Goal: Task Accomplishment & Management: Use online tool/utility

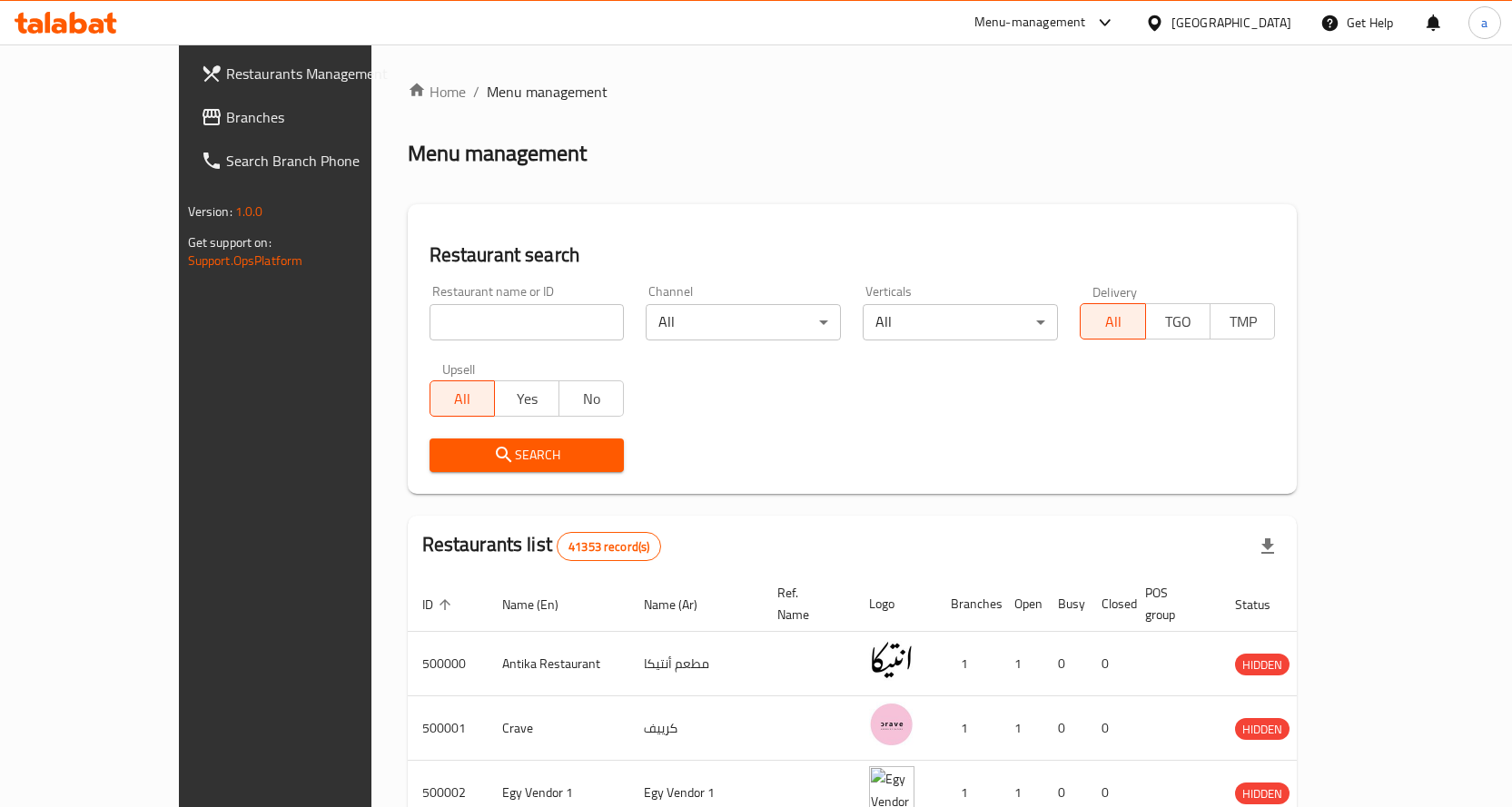
click at [226, 111] on span "Branches" at bounding box center [321, 117] width 191 height 22
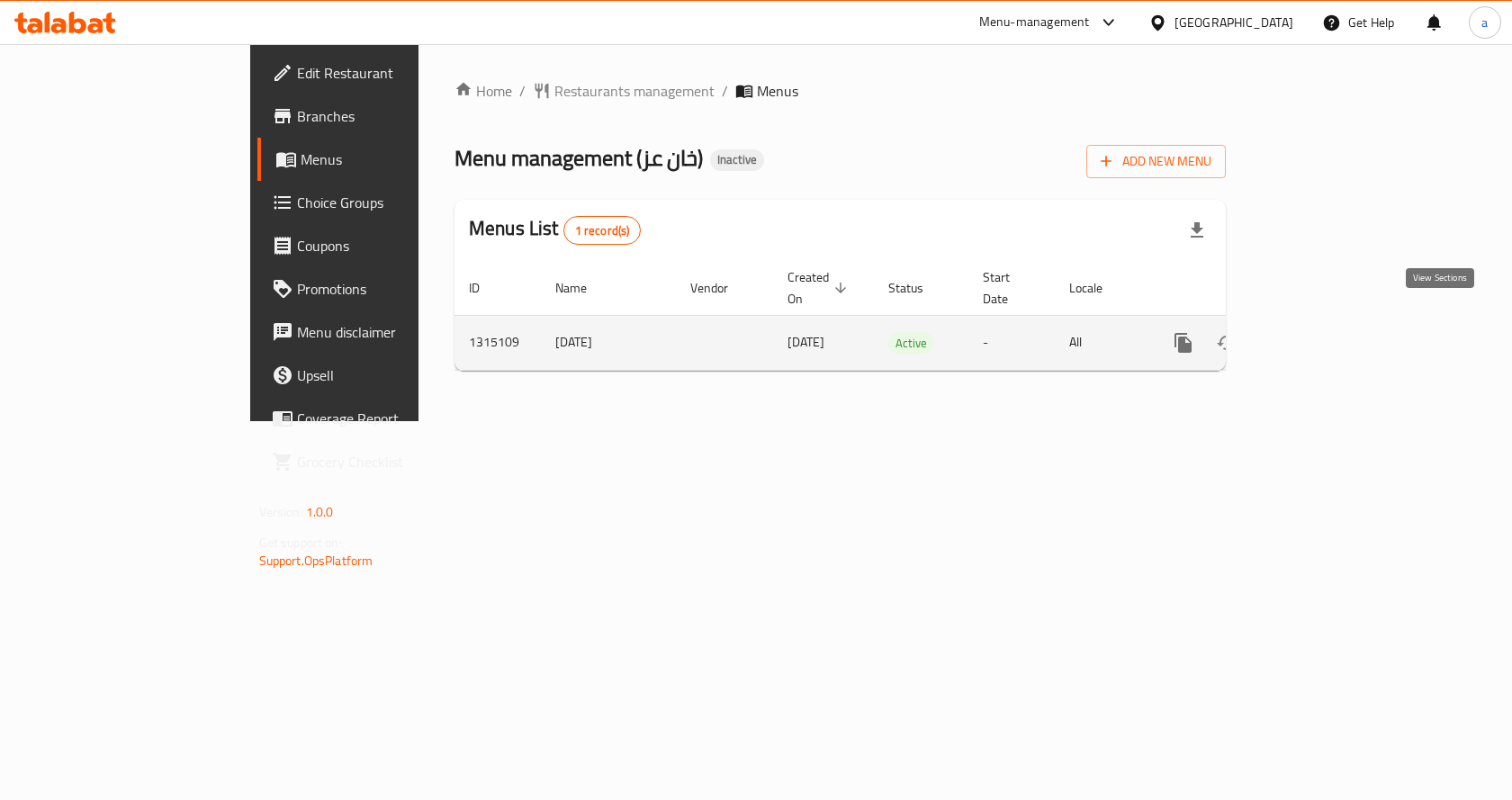
click at [1324, 332] on icon "enhanced table" at bounding box center [1313, 342] width 21 height 21
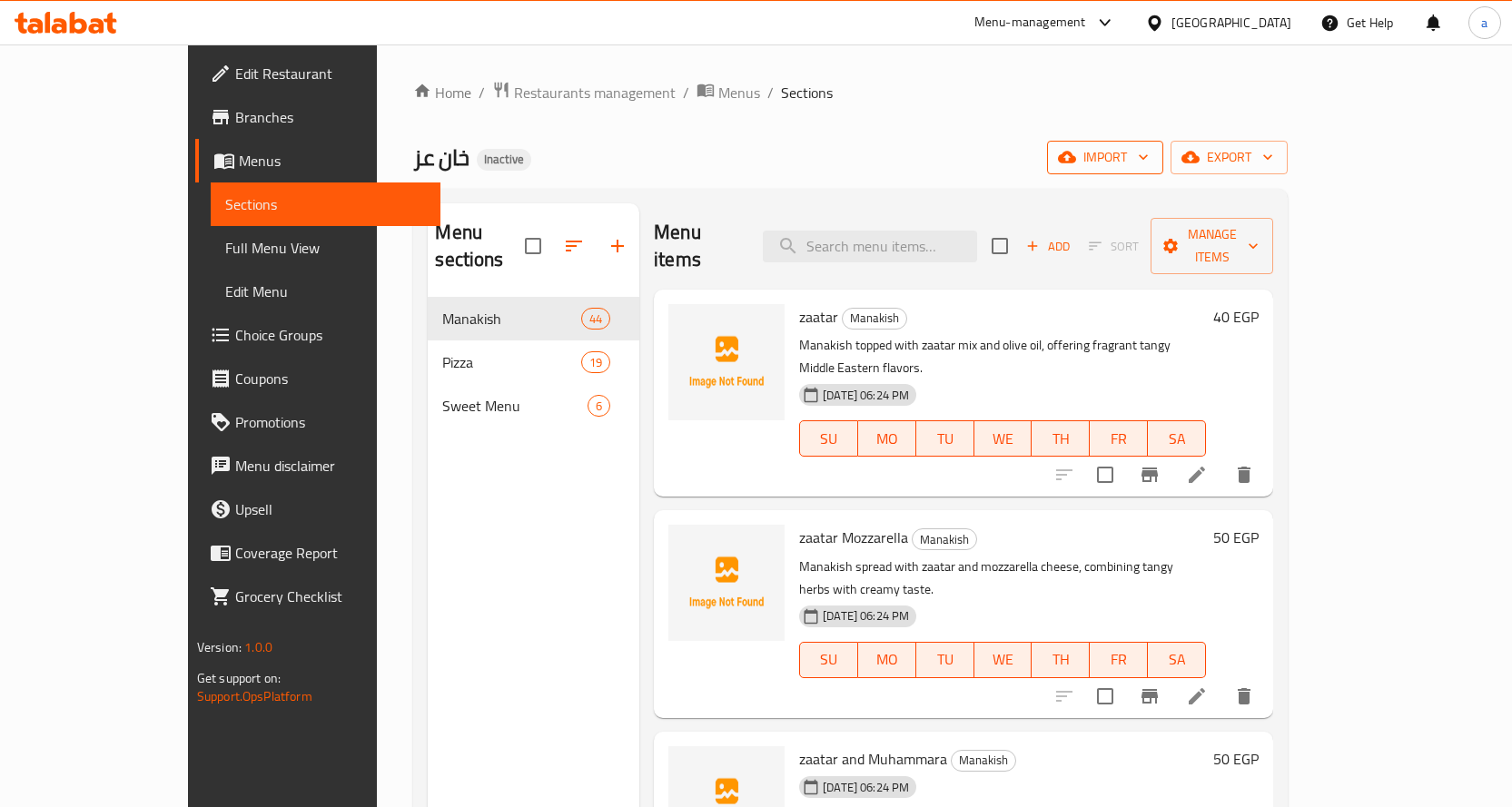
click at [1164, 169] on button "import" at bounding box center [1105, 157] width 116 height 33
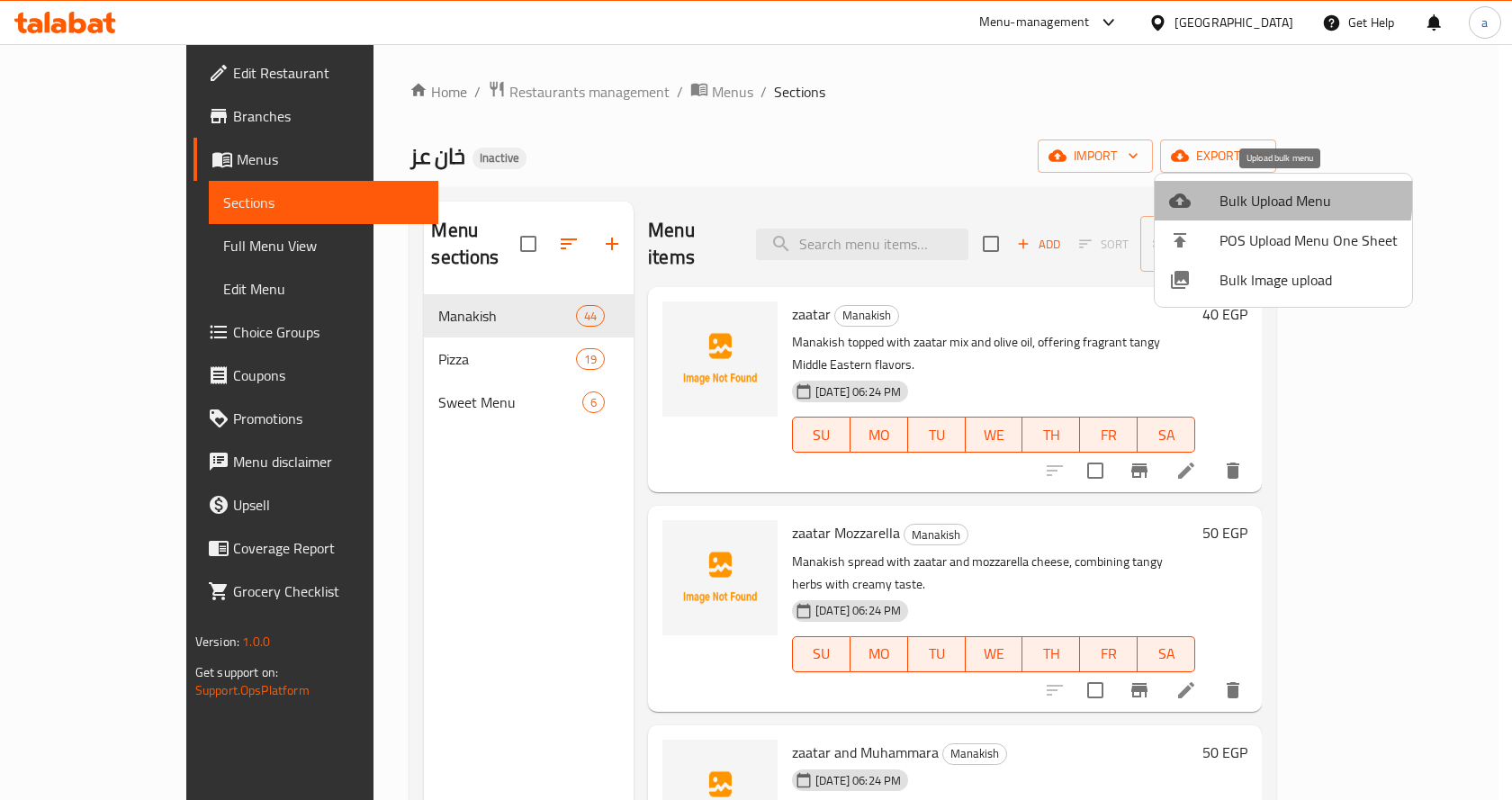
click at [1224, 192] on span "Bulk Upload Menu" at bounding box center [1309, 201] width 178 height 21
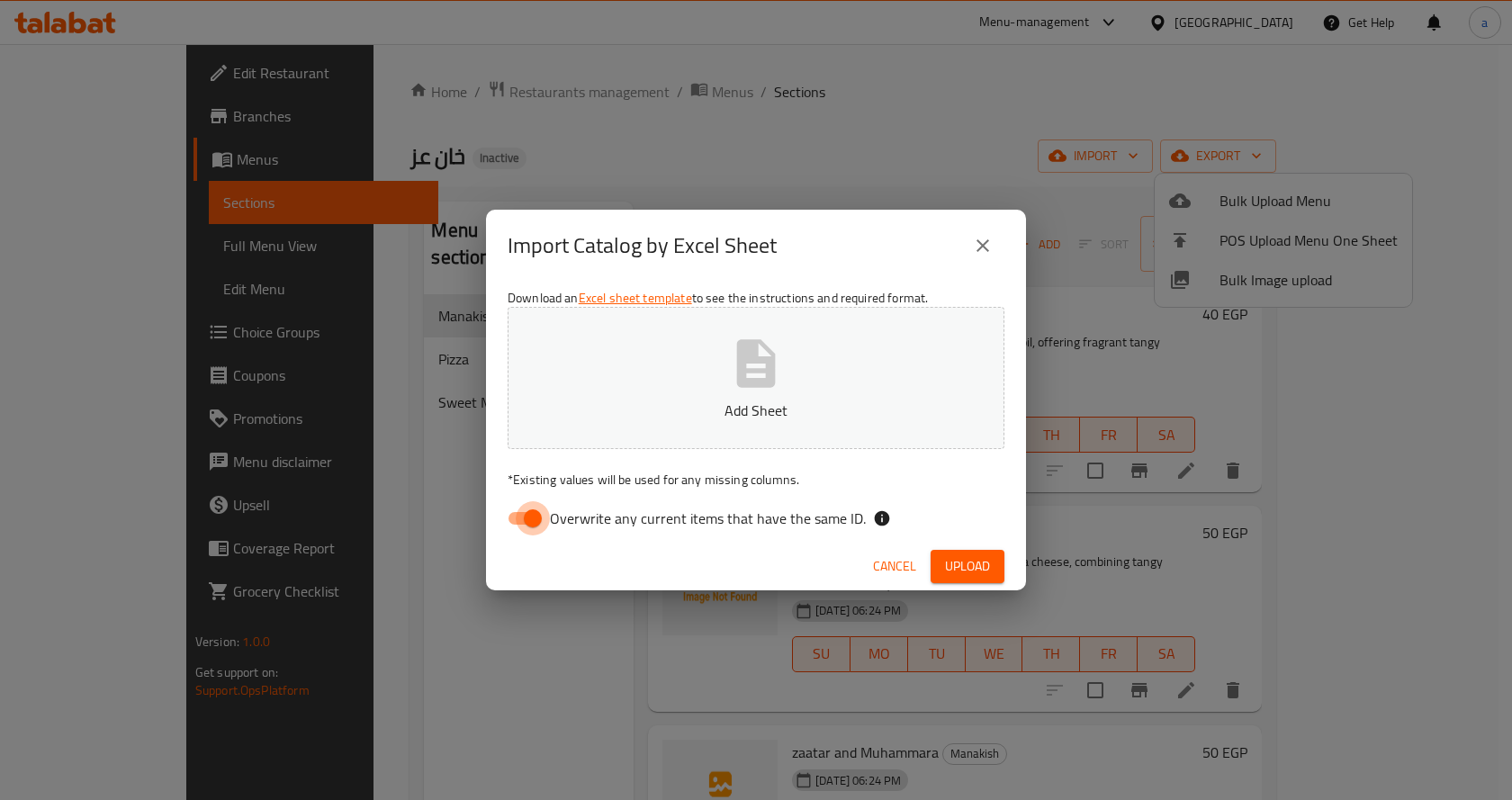
click at [521, 507] on input "Overwrite any current items that have the same ID." at bounding box center [533, 518] width 103 height 34
checkbox input "false"
click at [969, 557] on span "Upload" at bounding box center [967, 566] width 45 height 22
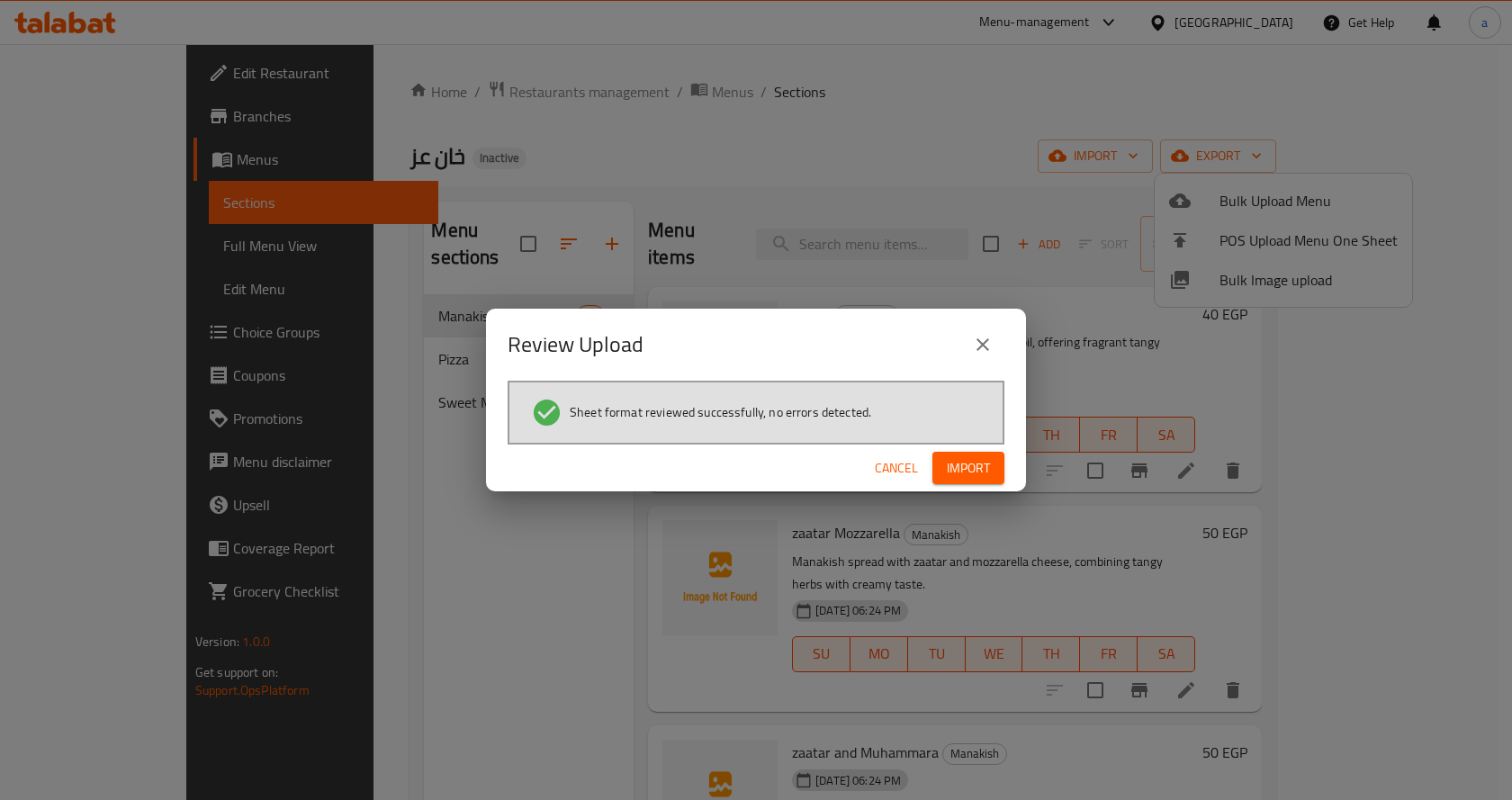
click at [981, 474] on span "Import" at bounding box center [968, 467] width 44 height 22
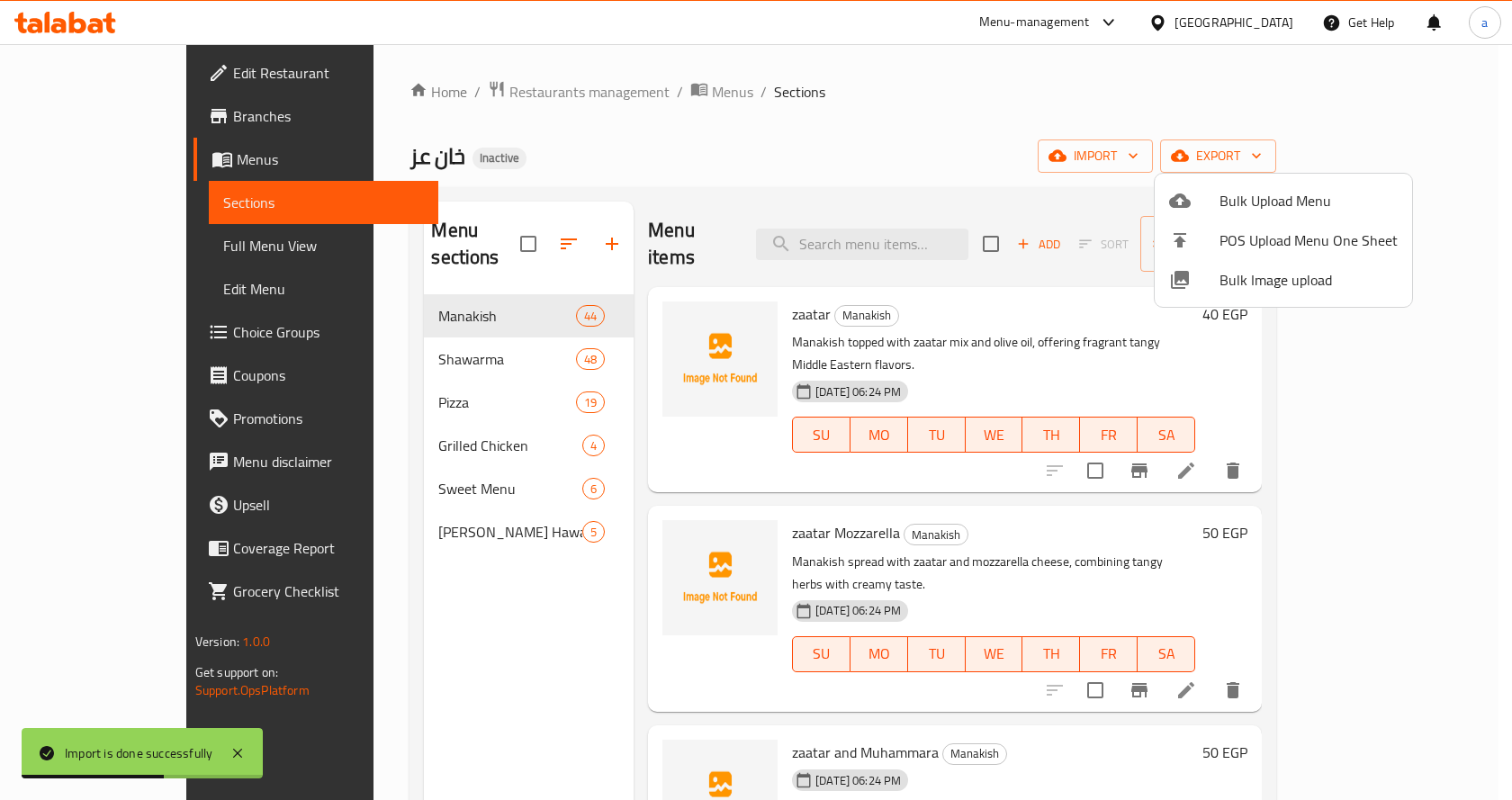
click at [1051, 110] on div at bounding box center [756, 400] width 1512 height 800
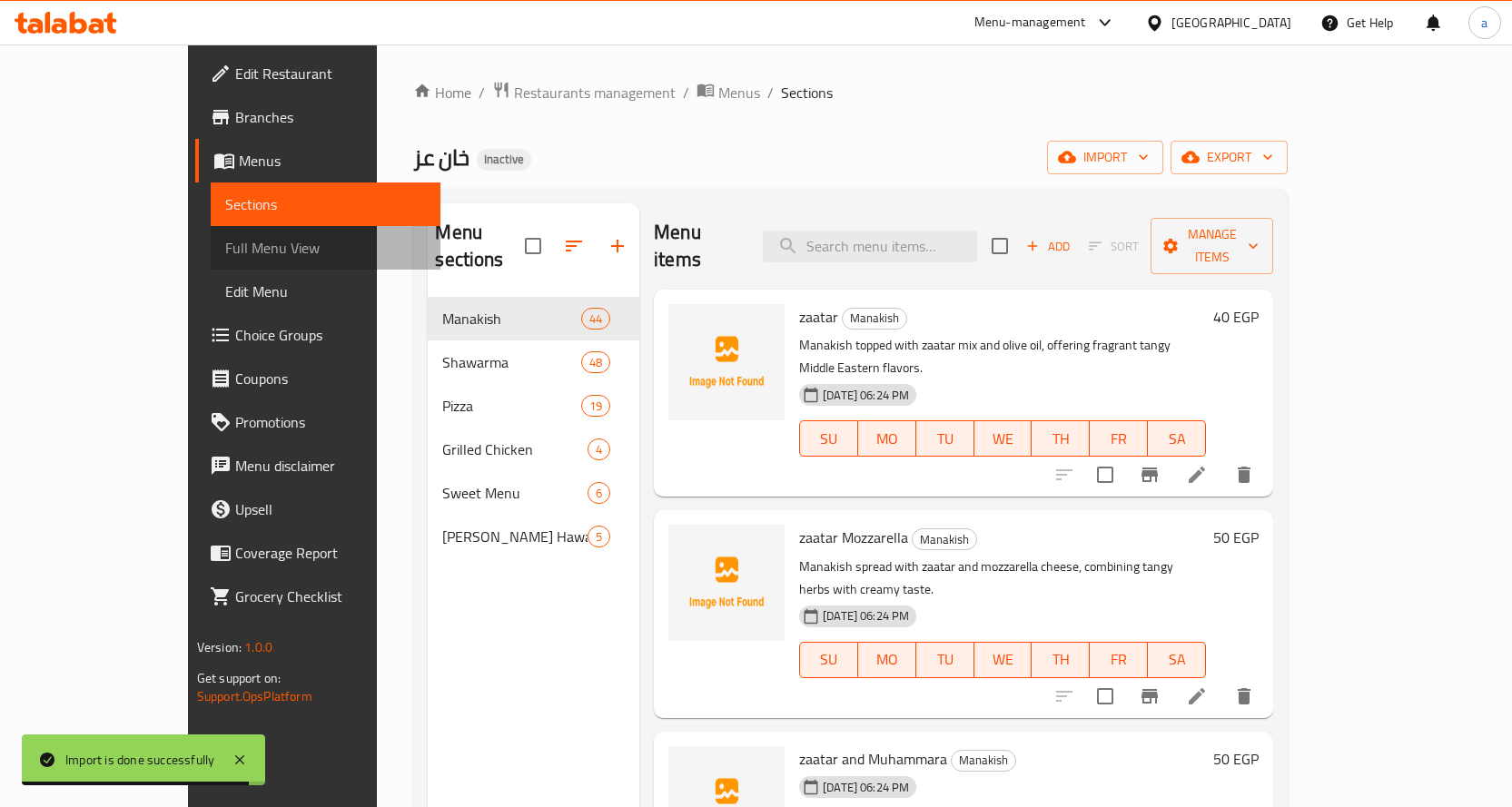
click at [225, 250] on span "Full Menu View" at bounding box center [325, 247] width 201 height 22
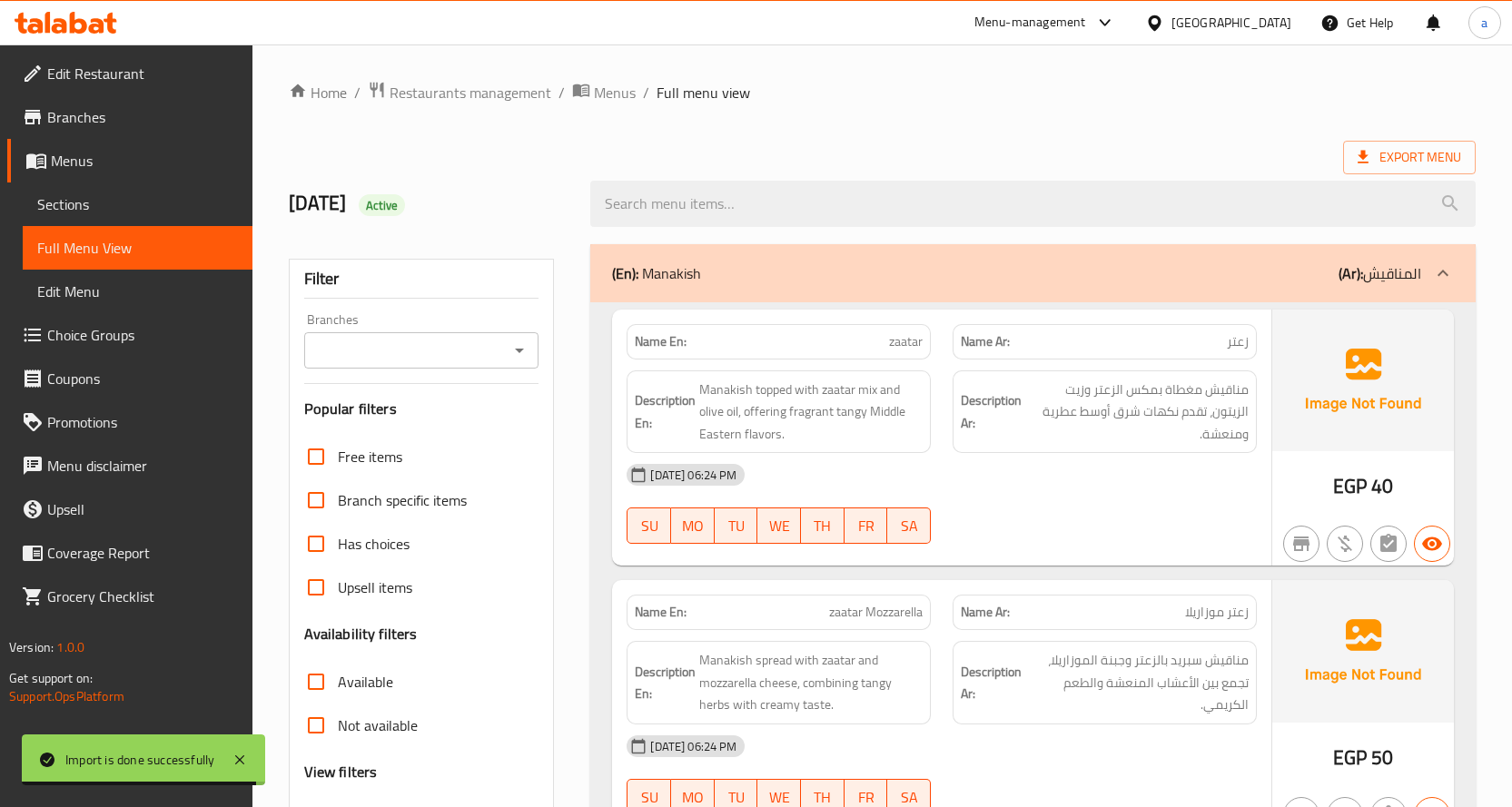
scroll to position [454, 0]
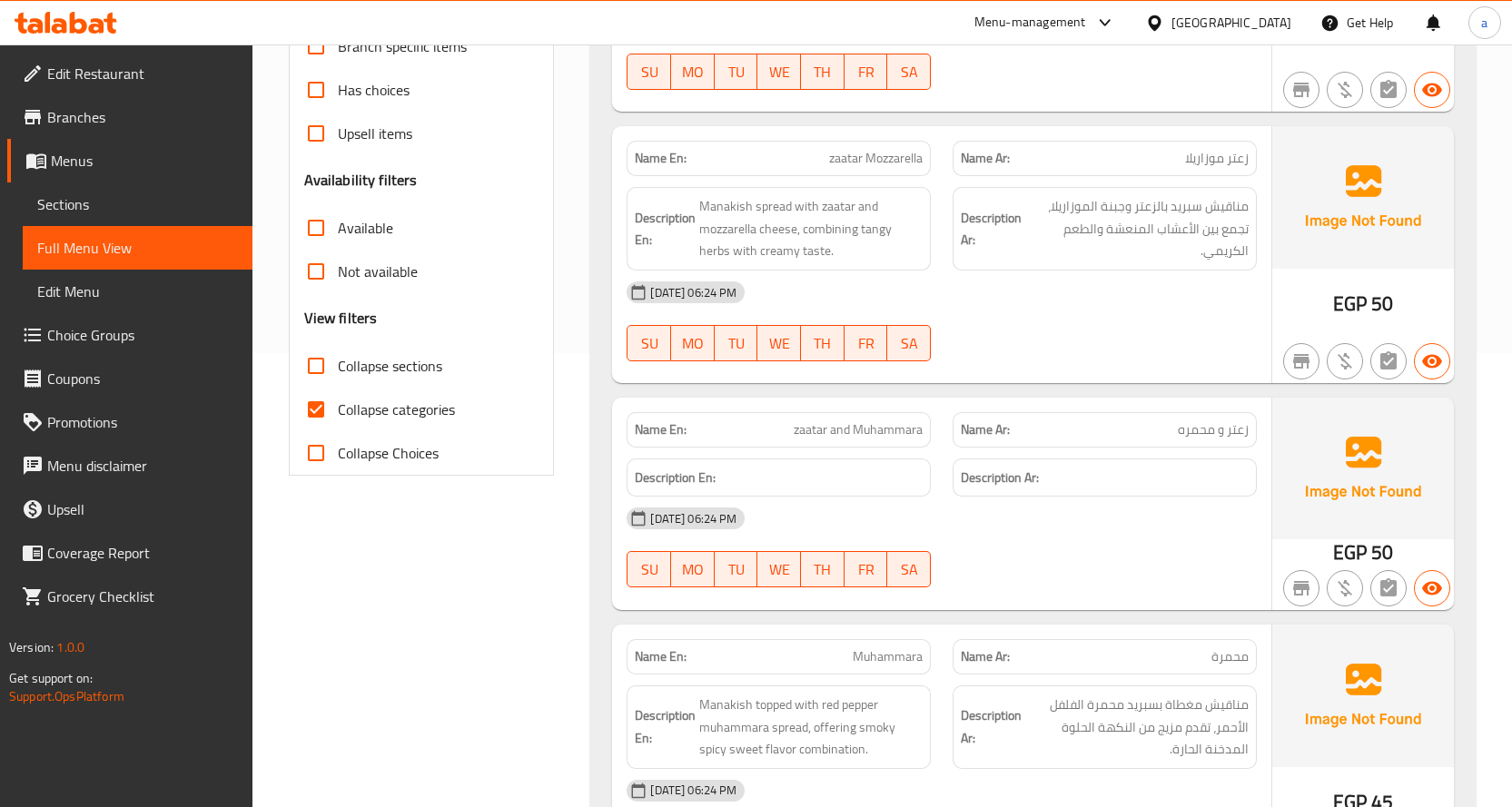
click at [320, 413] on input "Collapse categories" at bounding box center [316, 409] width 44 height 44
checkbox input "false"
click at [322, 360] on input "Collapse sections" at bounding box center [316, 366] width 44 height 44
checkbox input "true"
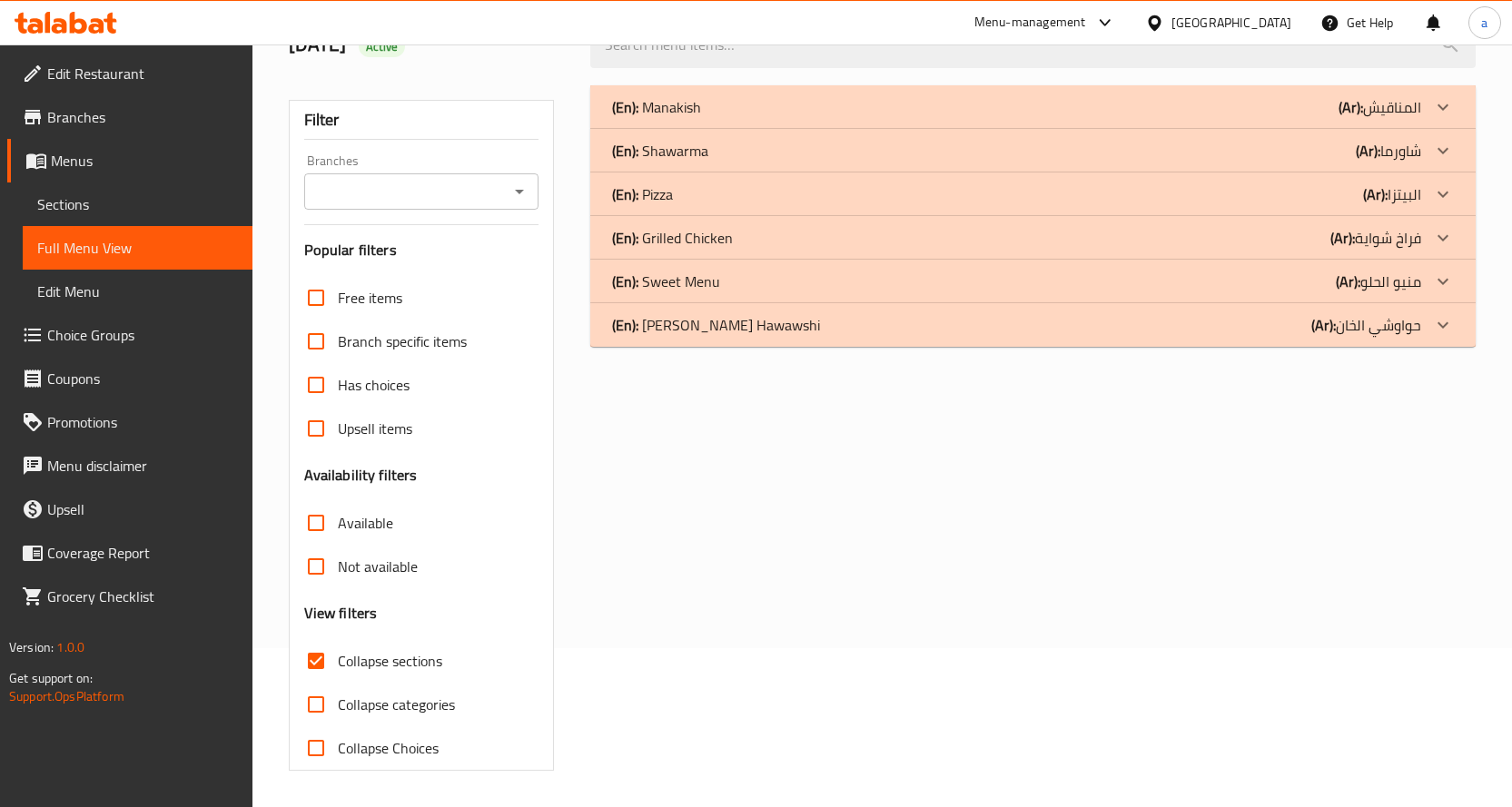
scroll to position [158, 0]
click at [720, 149] on div "(En): Shawarma (Ar): شاورما" at bounding box center [1017, 151] width 809 height 22
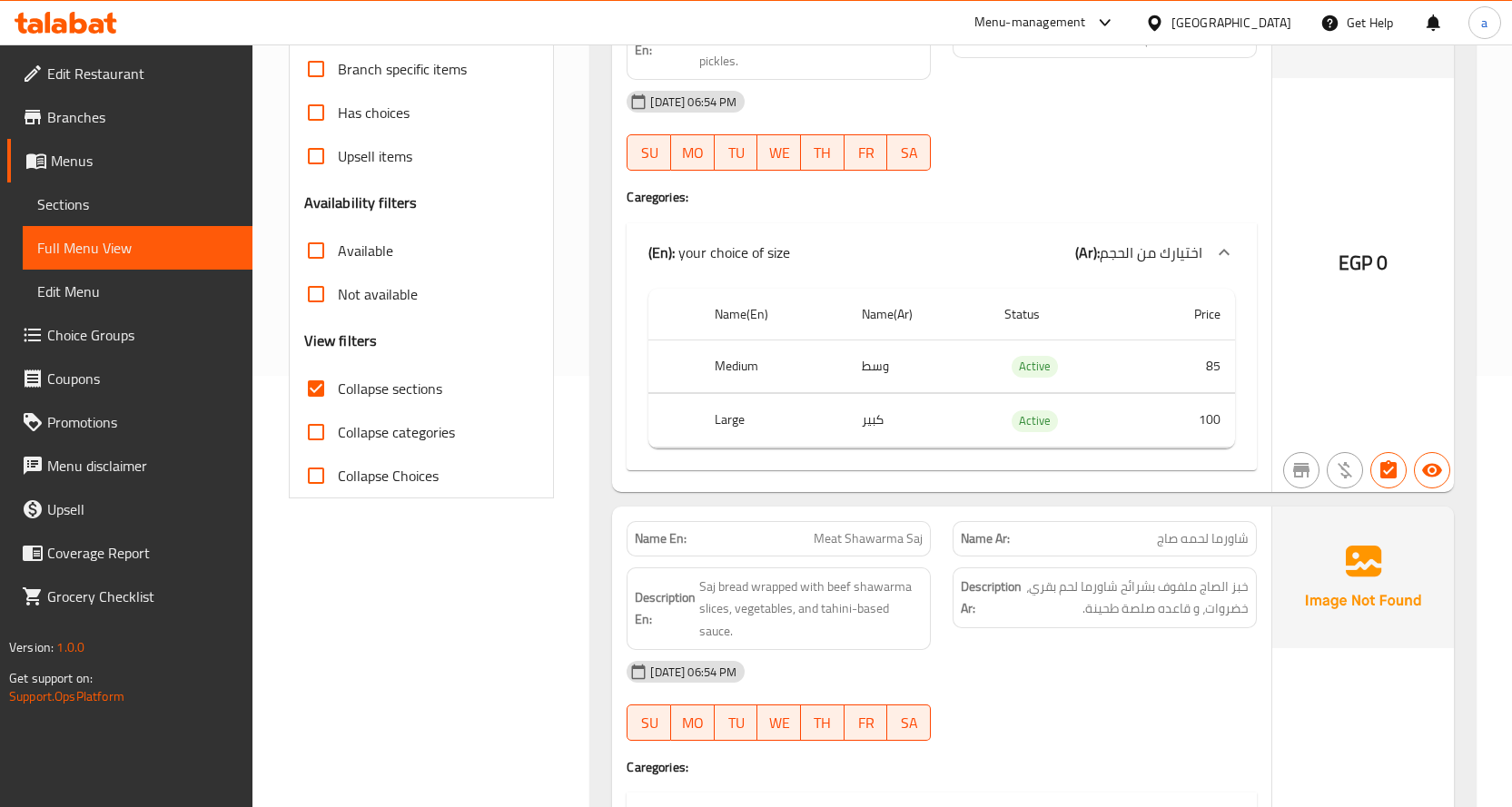
scroll to position [0, 0]
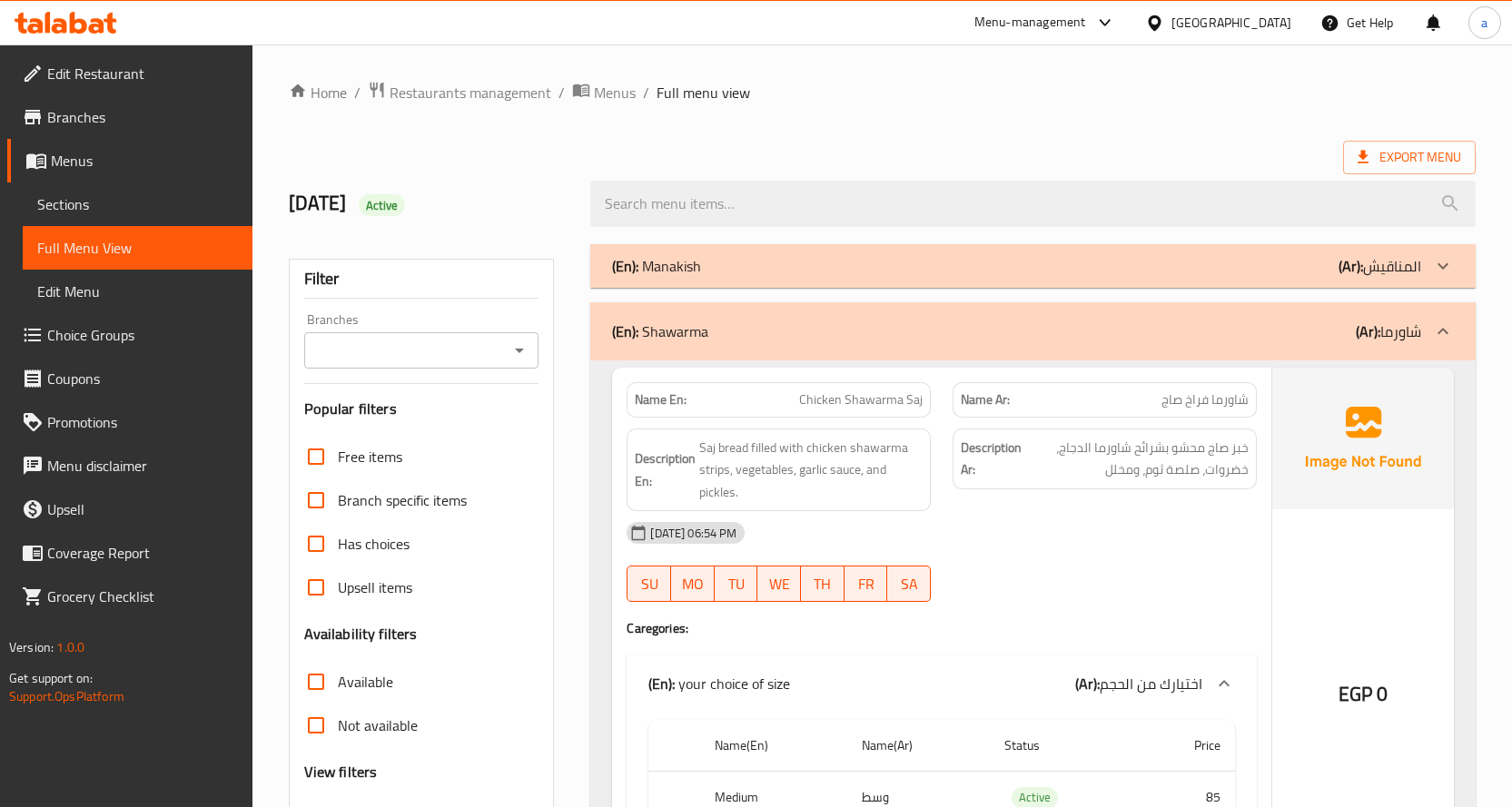
click at [737, 352] on div "(En): Shawarma (Ar): شاورما" at bounding box center [1032, 331] width 886 height 58
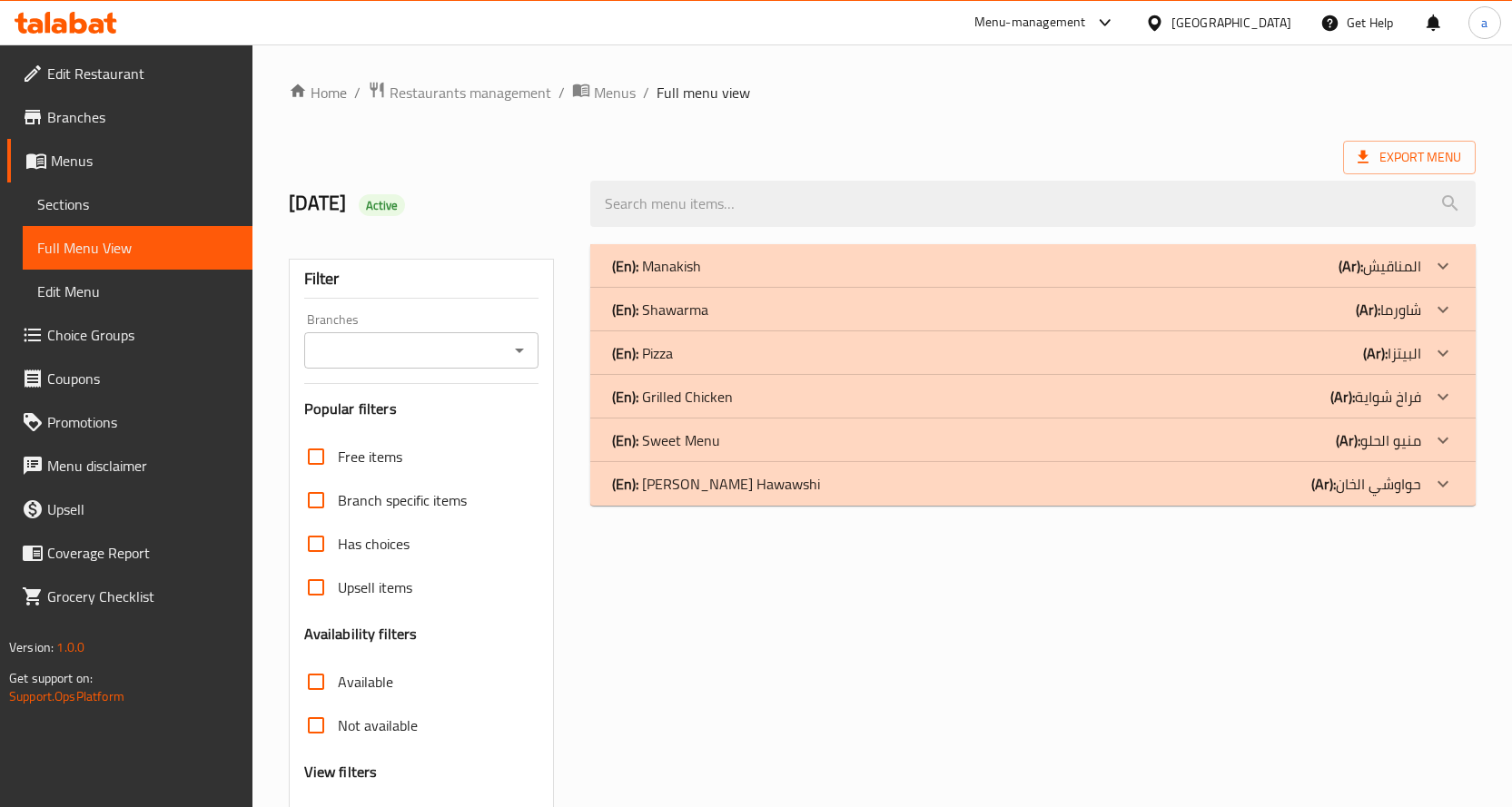
click at [817, 476] on div "(En): [PERSON_NAME] Hawawshi (Ar): [PERSON_NAME]" at bounding box center [1017, 484] width 809 height 22
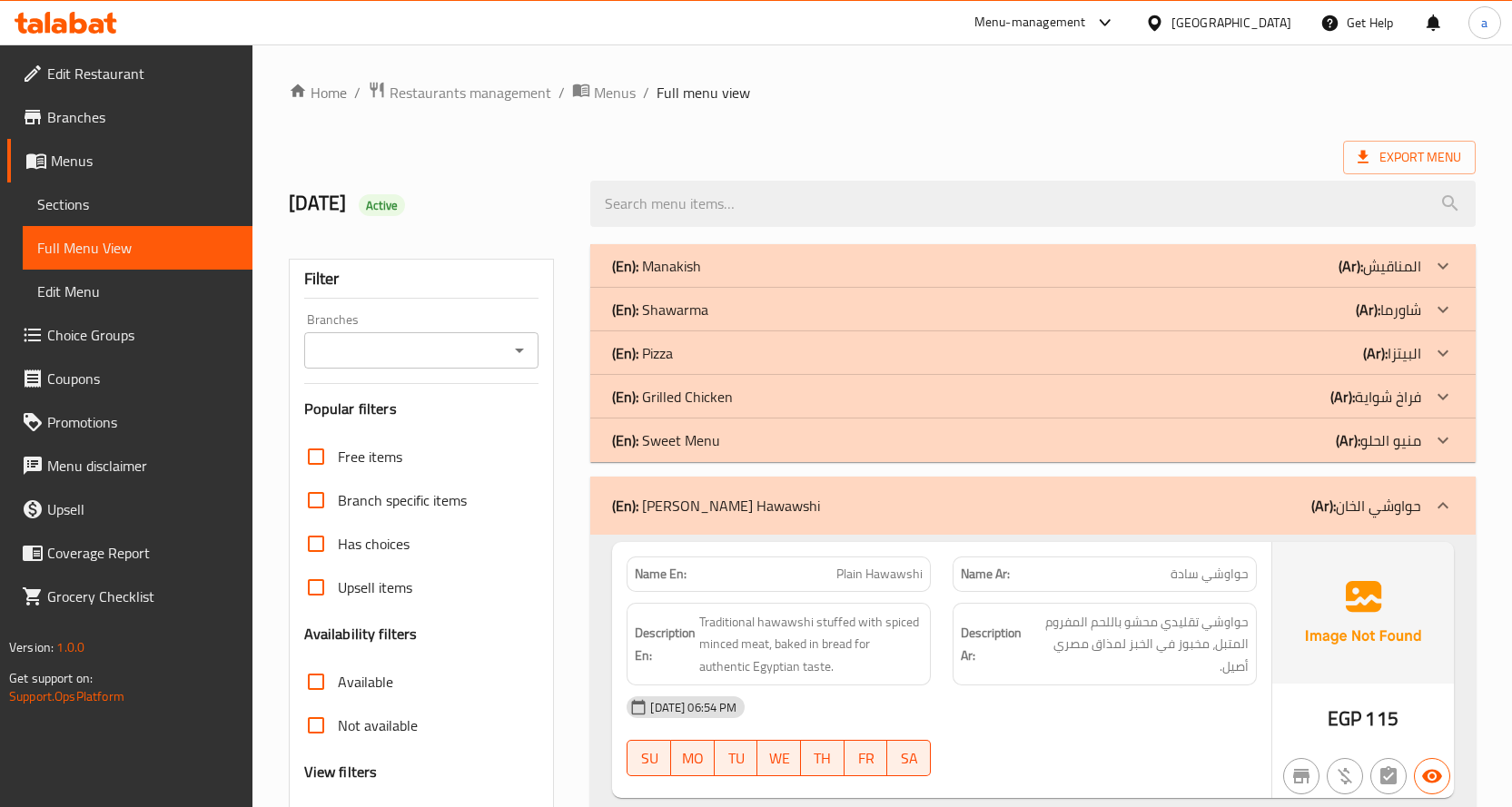
click at [752, 397] on div "(En): Grilled Chicken (Ar): فراخ شواية" at bounding box center [1017, 396] width 809 height 22
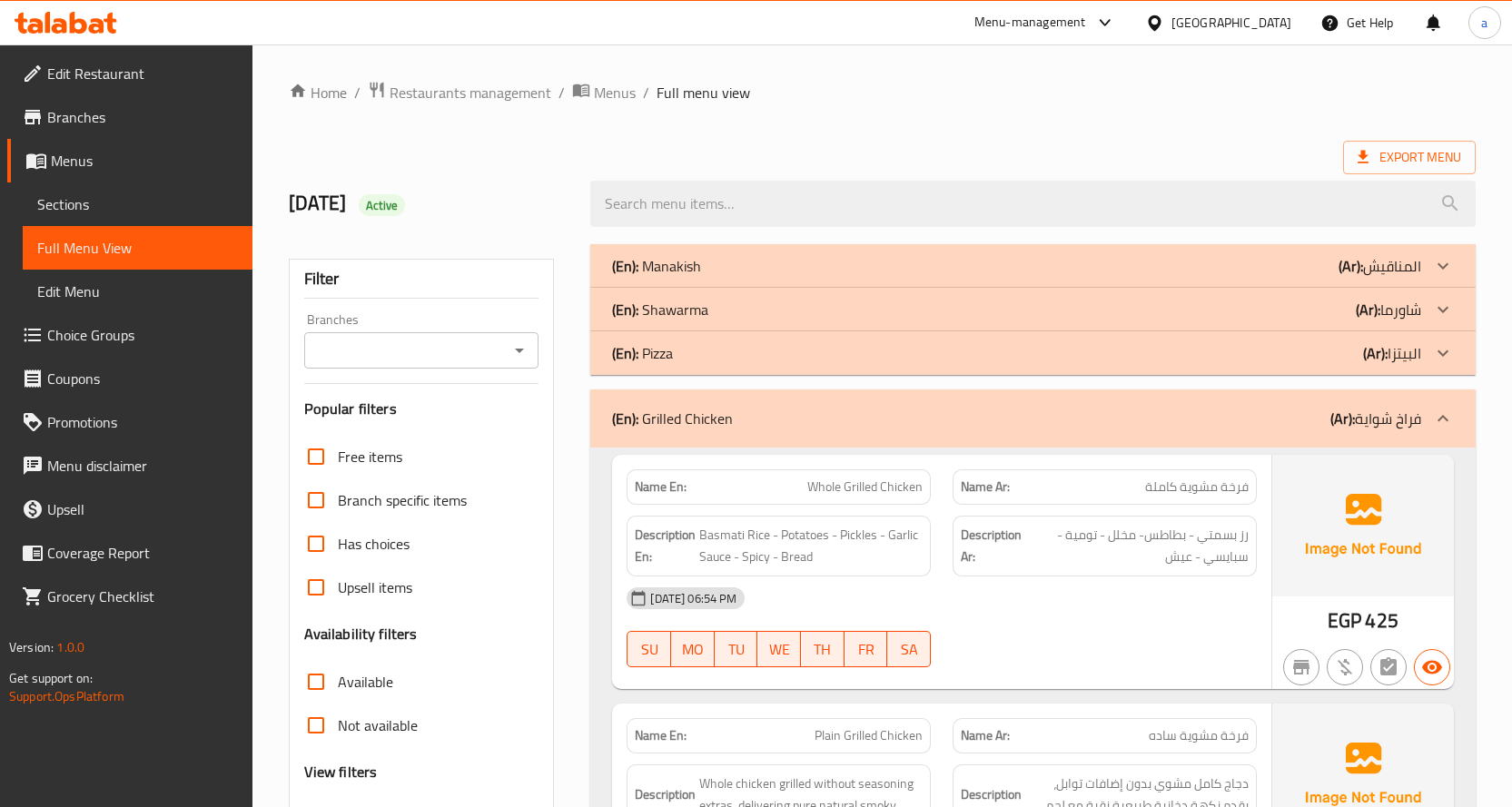
click at [713, 316] on div "(En): Shawarma (Ar): شاورما" at bounding box center [1017, 309] width 809 height 22
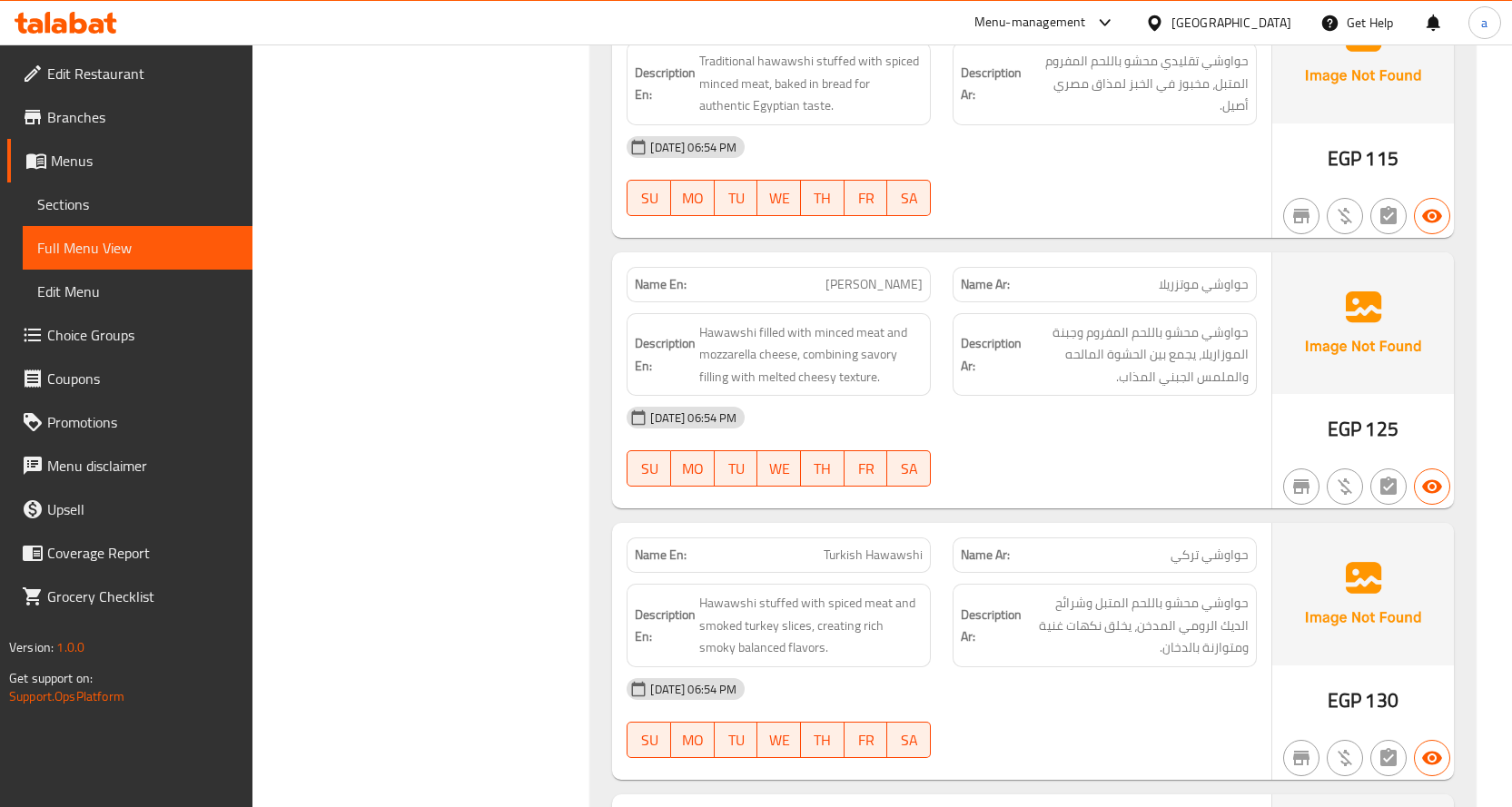
scroll to position [21934, 0]
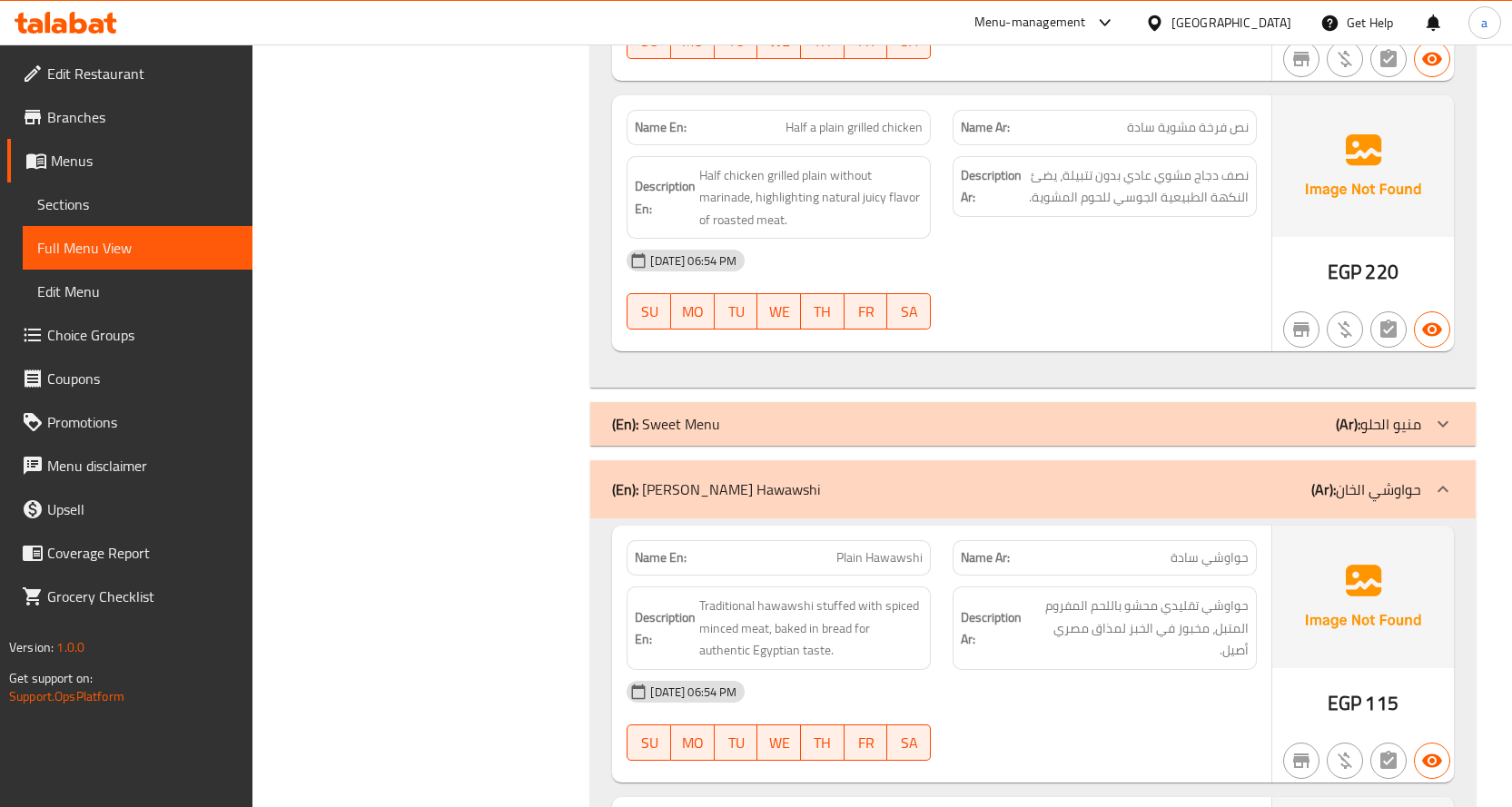
click at [114, 208] on span "Sections" at bounding box center [137, 204] width 201 height 22
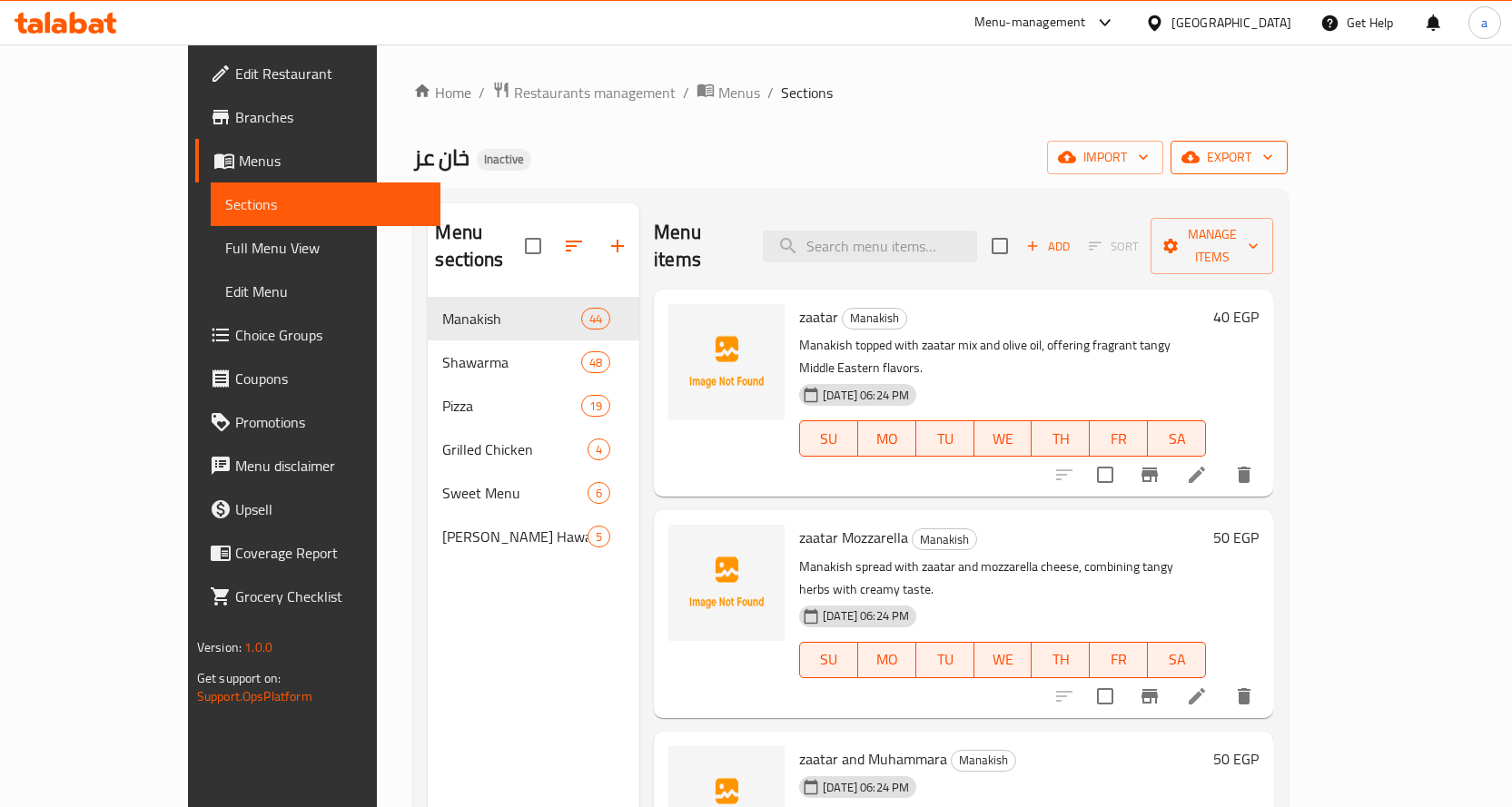
click at [1273, 166] on span "export" at bounding box center [1229, 157] width 88 height 22
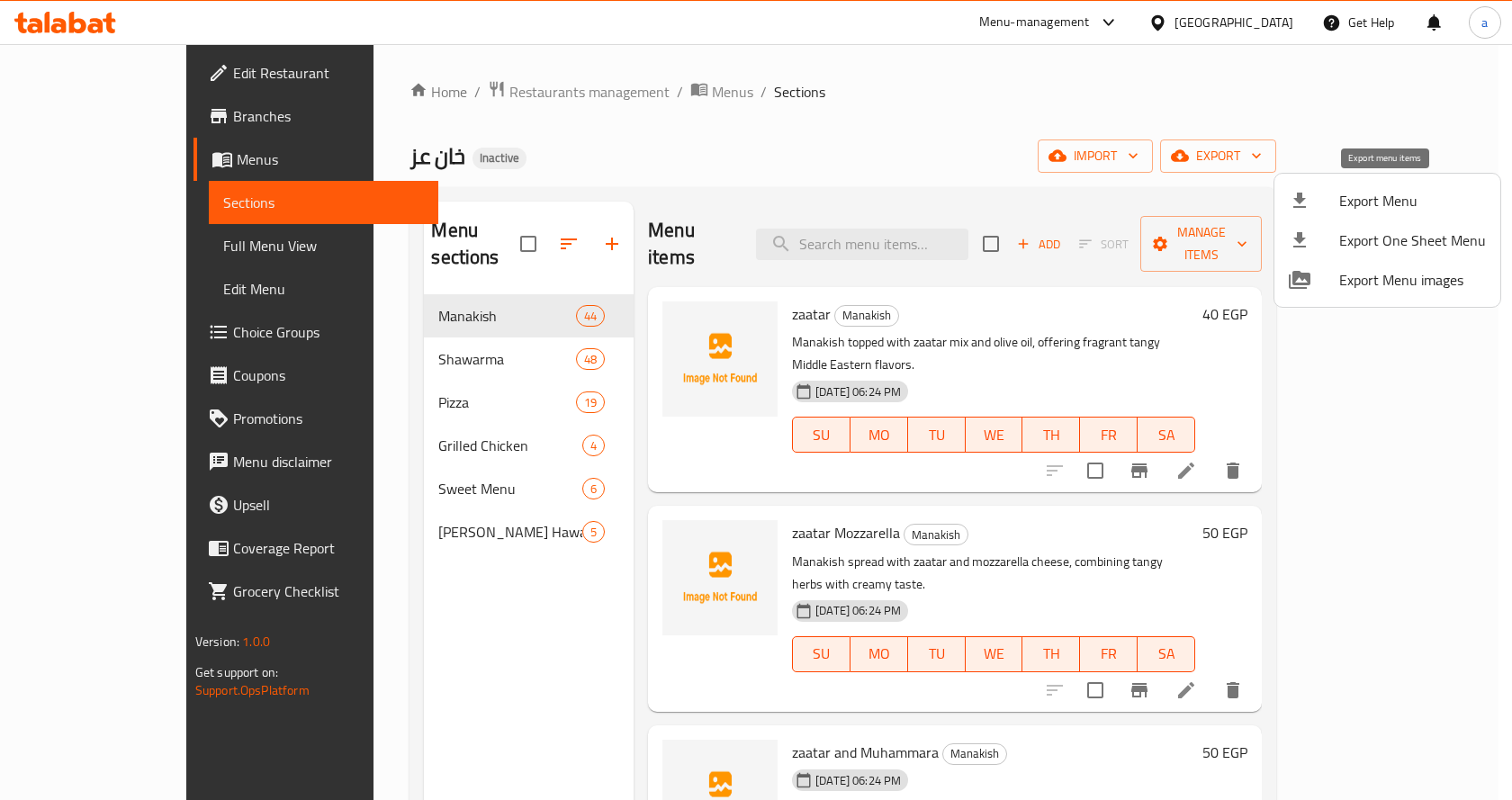
click at [1401, 199] on span "Export Menu" at bounding box center [1412, 201] width 146 height 21
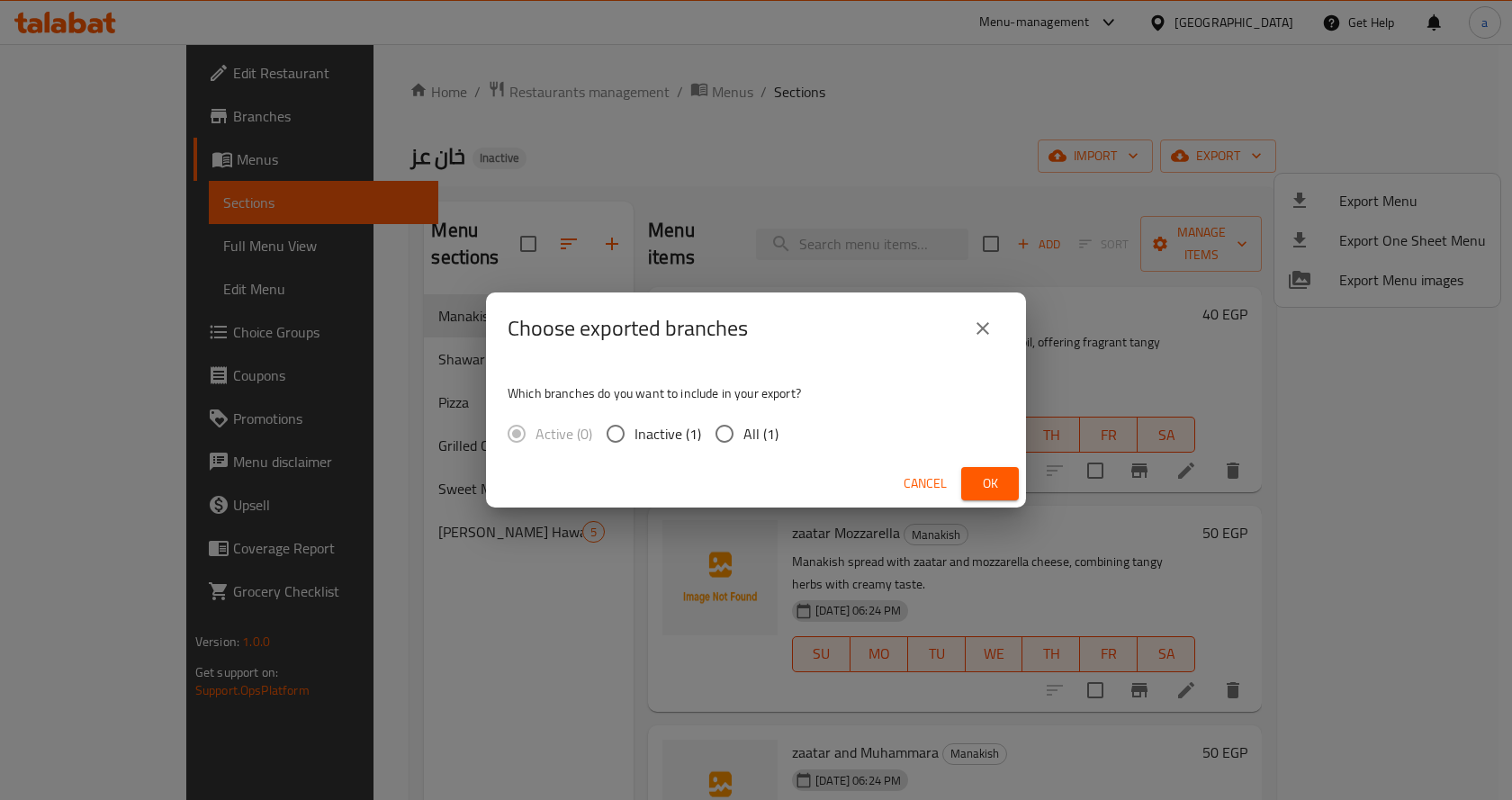
click at [750, 439] on span "All (1)" at bounding box center [761, 433] width 35 height 21
click at [744, 439] on input "All (1)" at bounding box center [724, 433] width 38 height 38
radio input "true"
click at [979, 475] on span "Ok" at bounding box center [990, 483] width 29 height 22
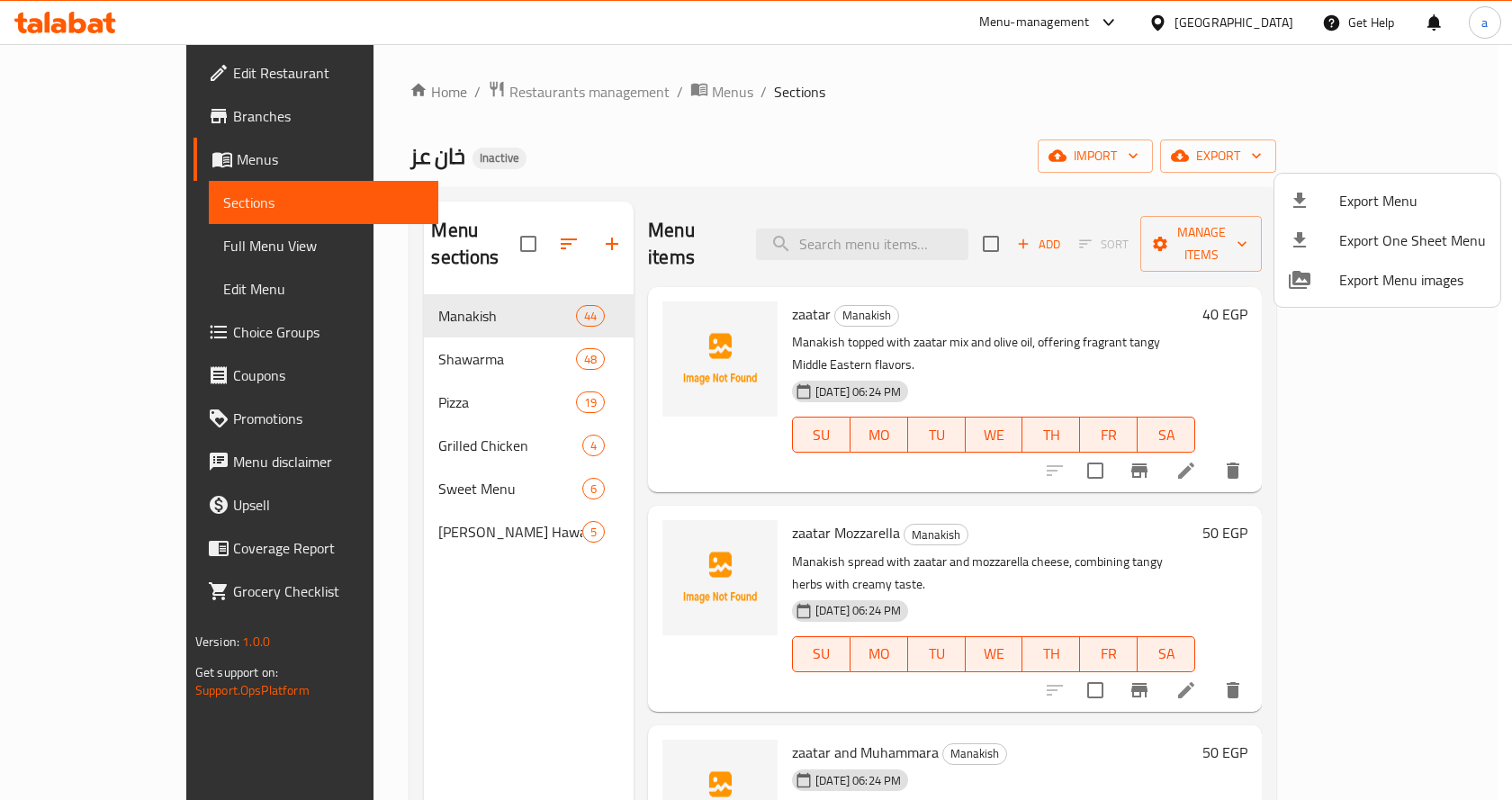
click at [111, 246] on div at bounding box center [756, 400] width 1512 height 800
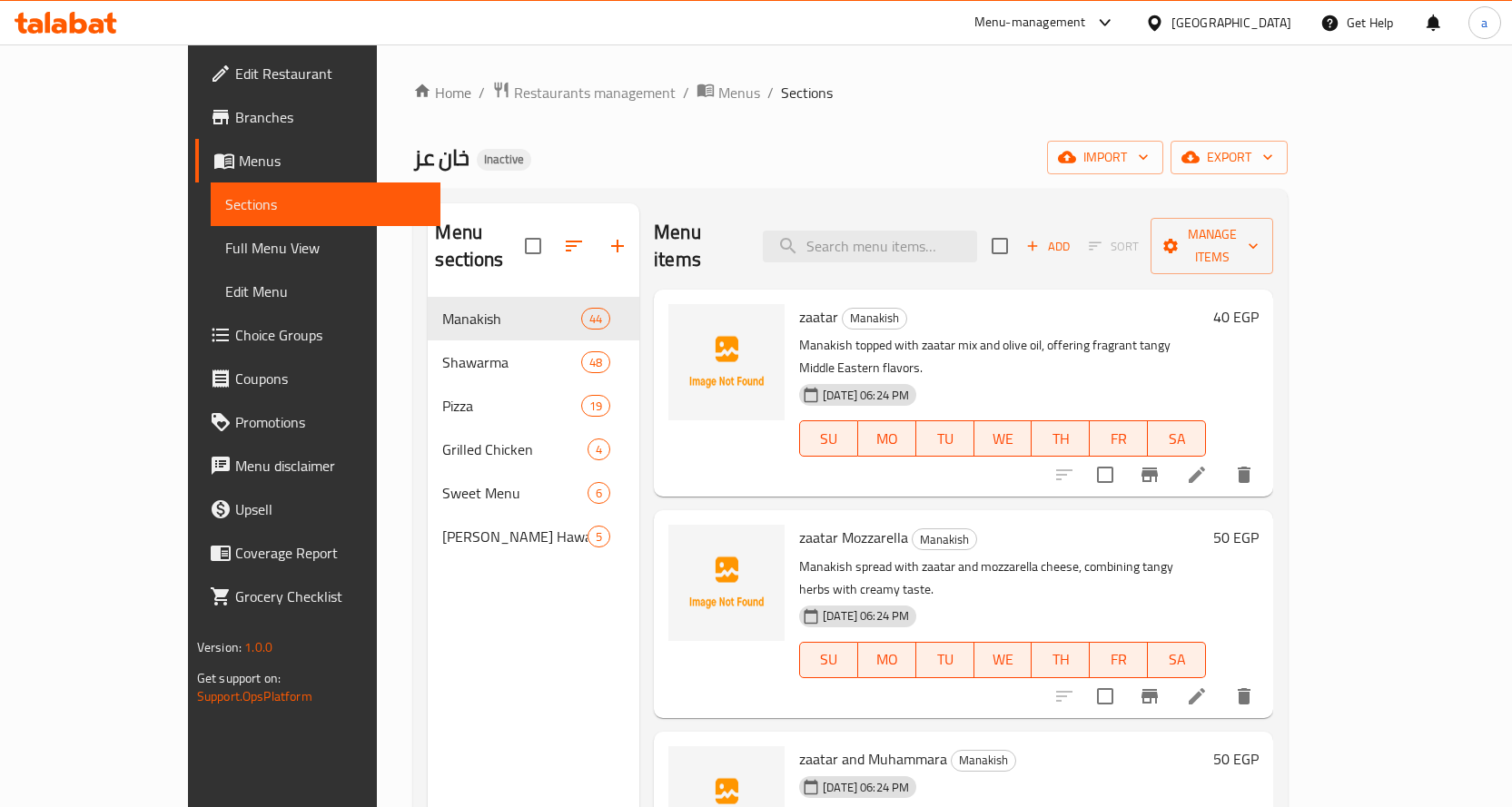
click at [225, 247] on span "Full Menu View" at bounding box center [325, 247] width 201 height 22
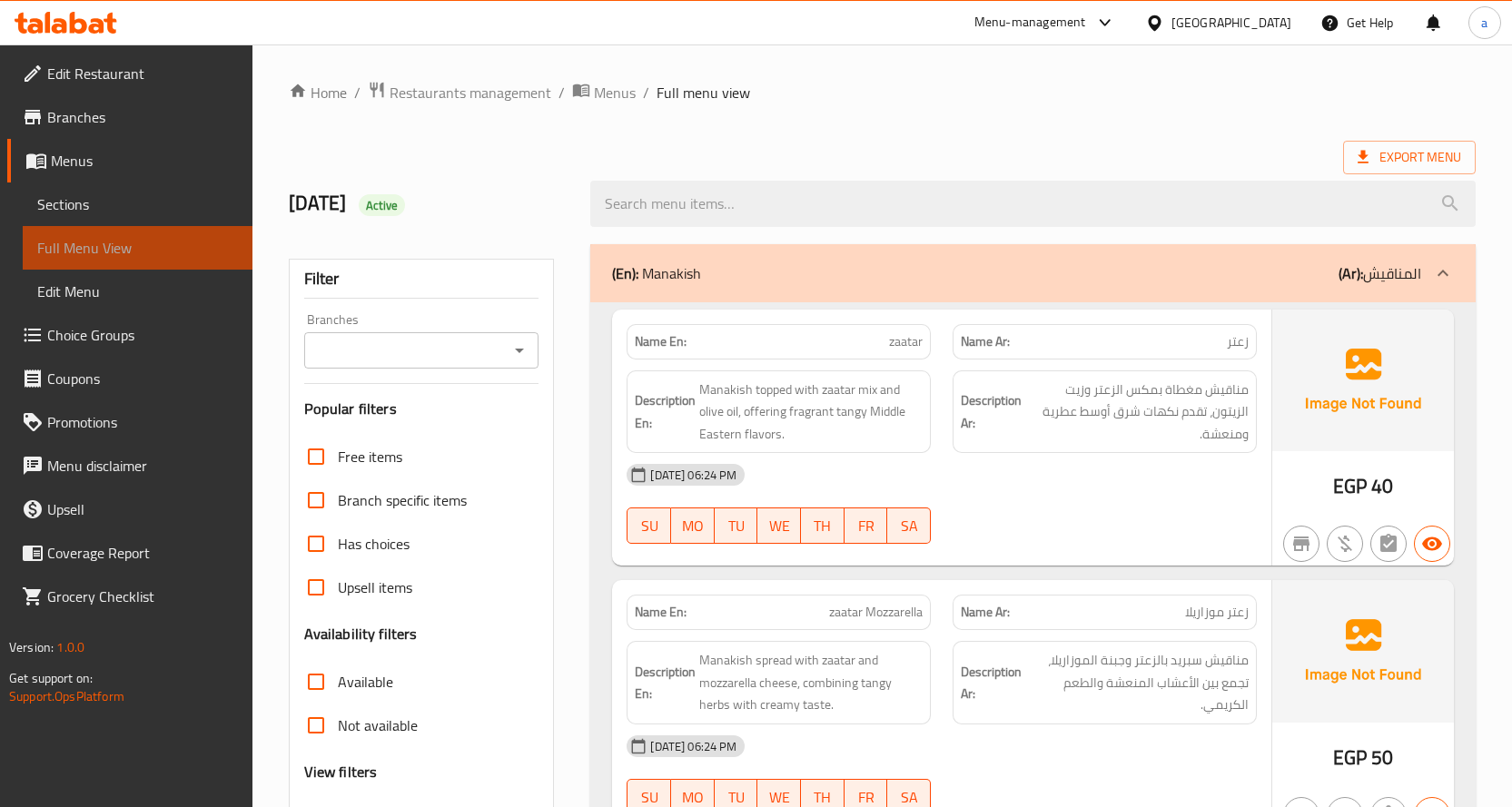
click at [163, 247] on span "Full Menu View" at bounding box center [137, 247] width 201 height 22
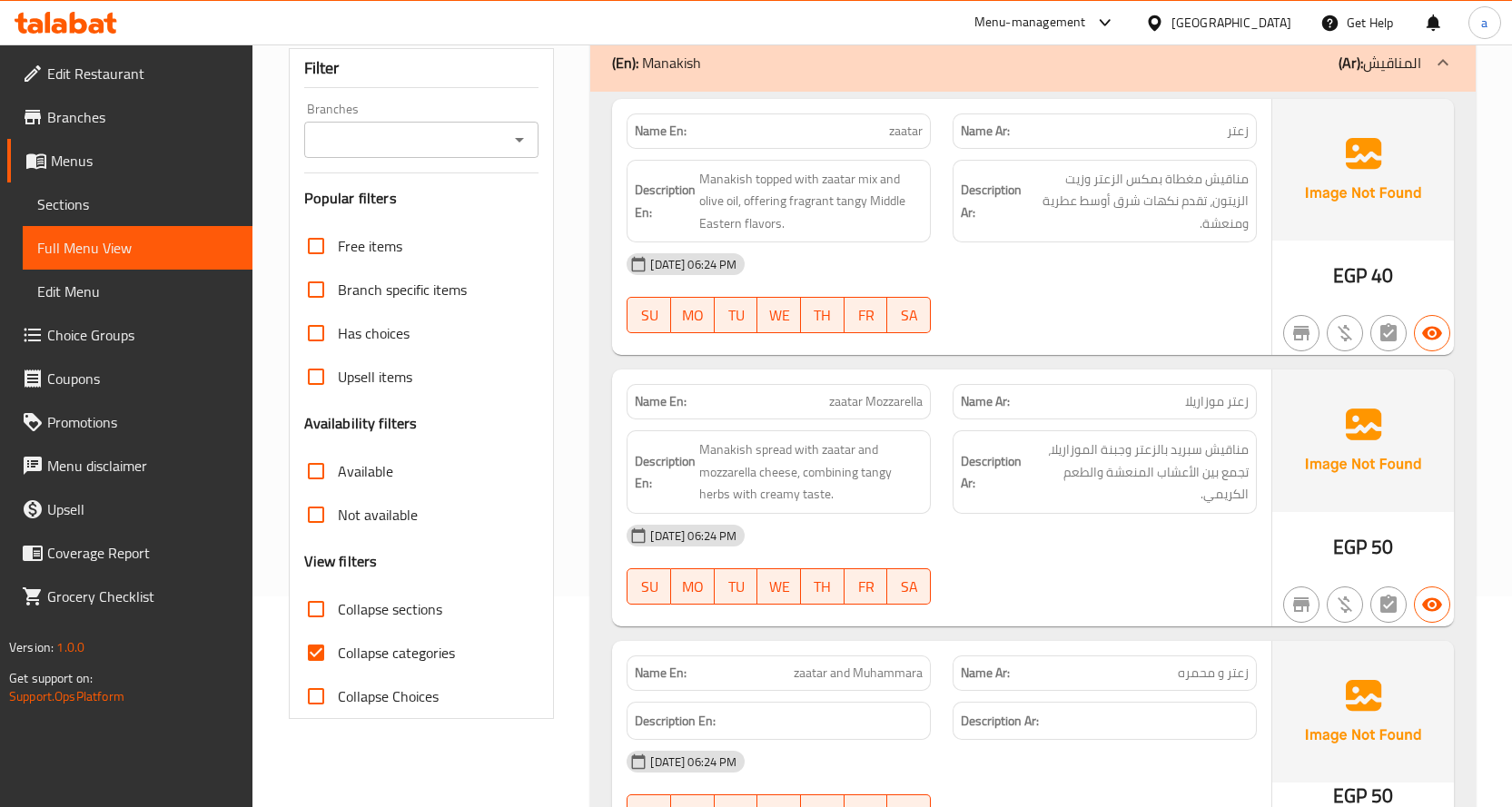
scroll to position [272, 0]
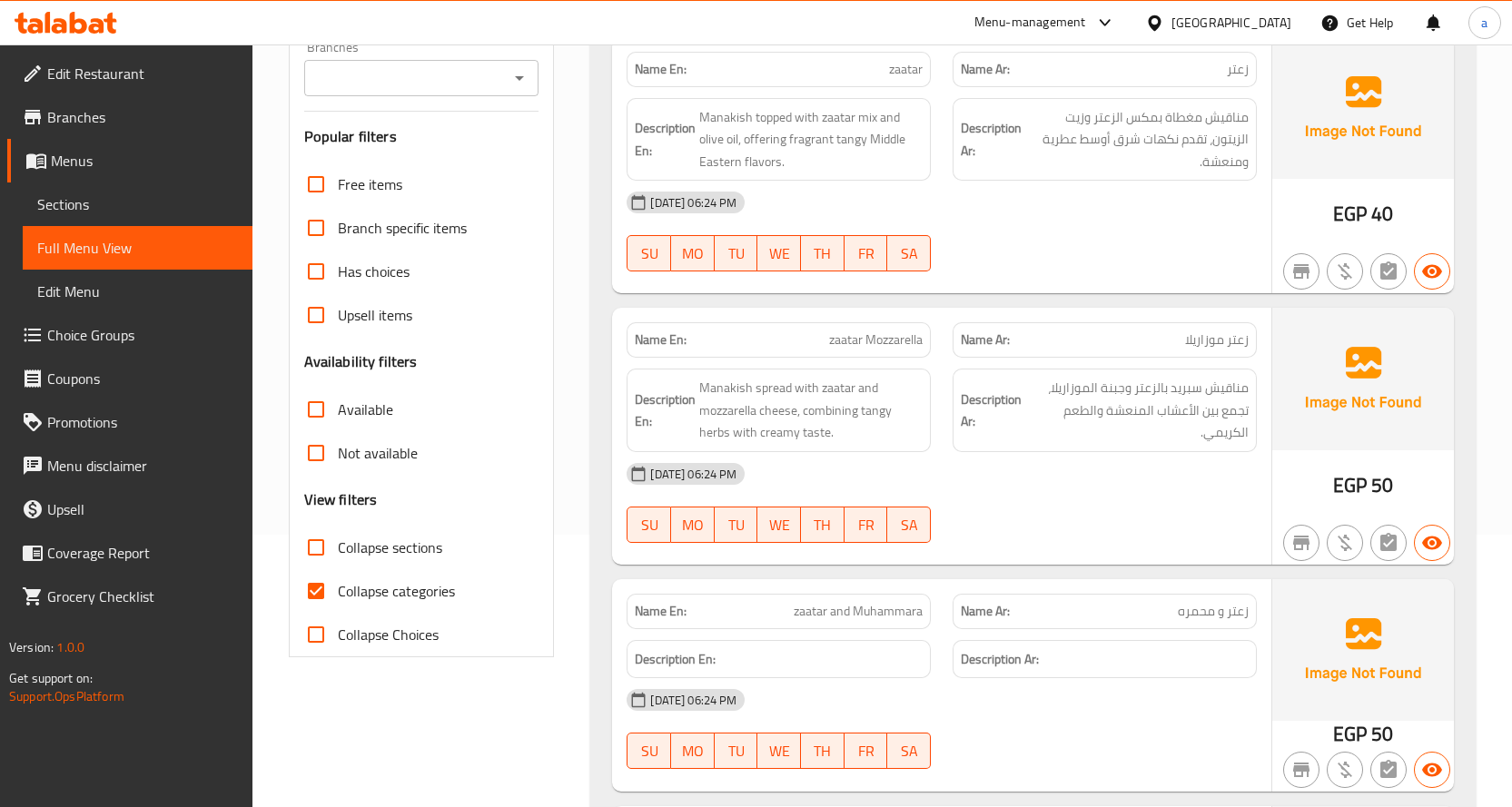
click at [316, 578] on input "Collapse categories" at bounding box center [316, 591] width 44 height 44
checkbox input "false"
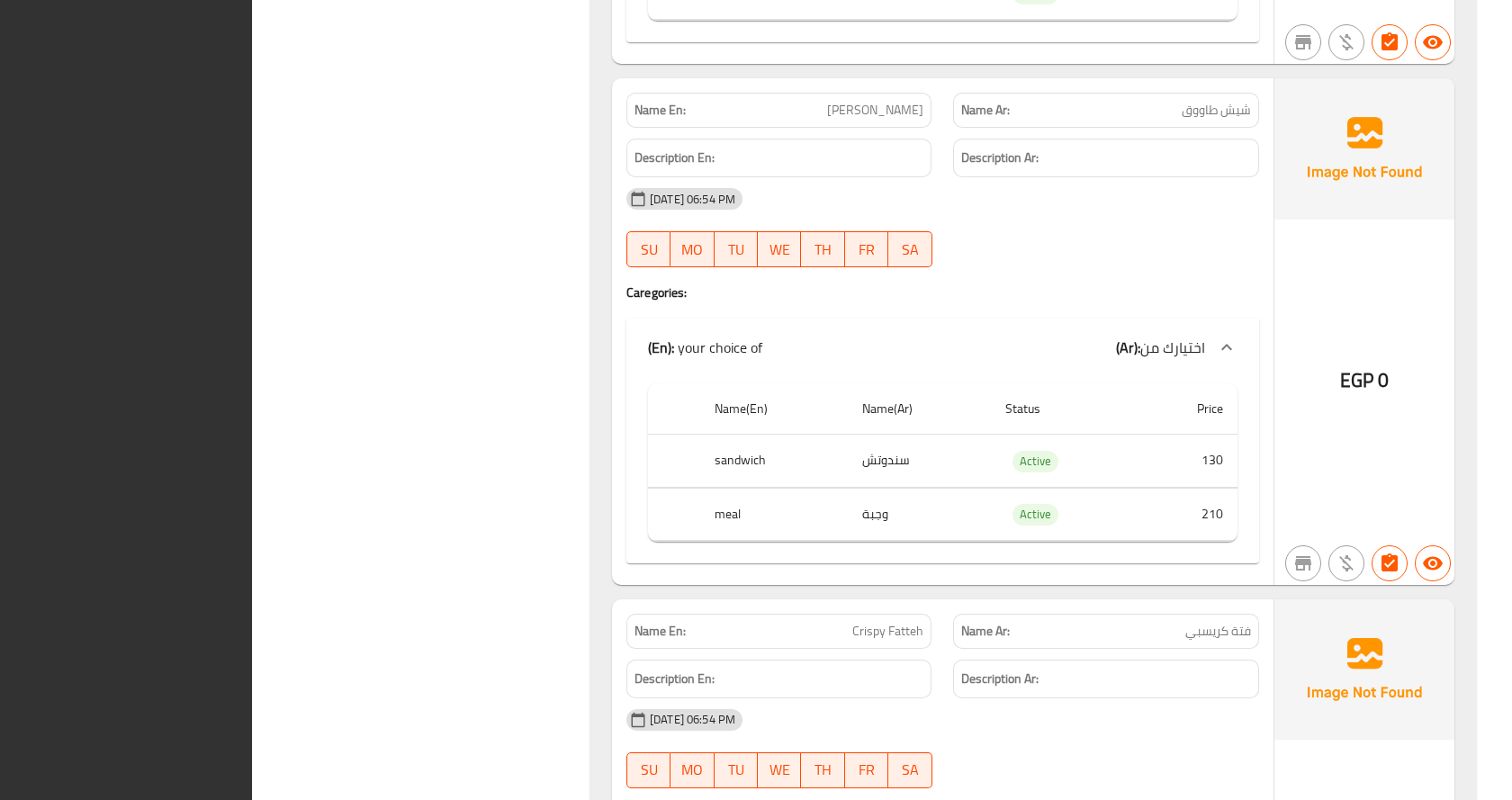
scroll to position [0, 0]
